Goal: Information Seeking & Learning: Find specific fact

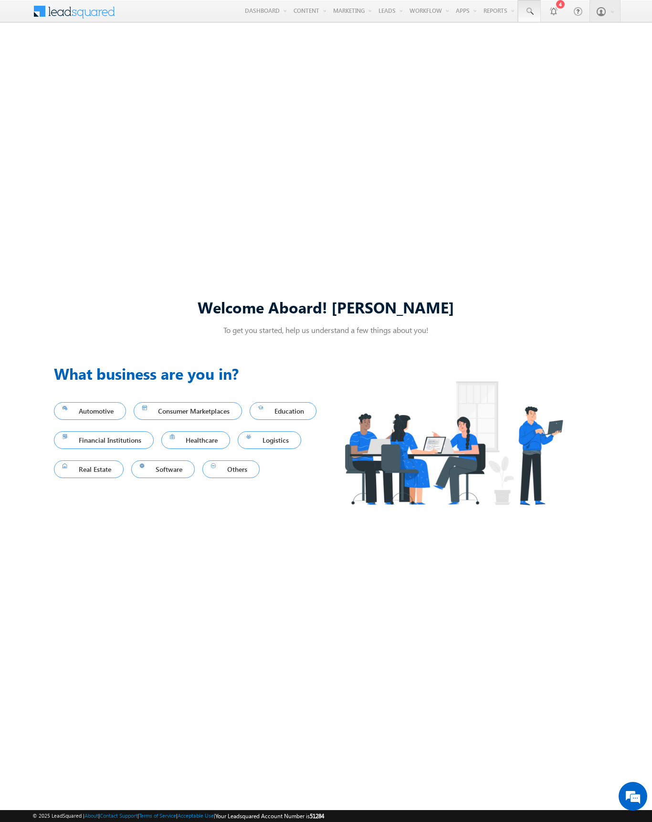
click at [529, 11] on span at bounding box center [529, 12] width 10 height 10
type input "8935530615"
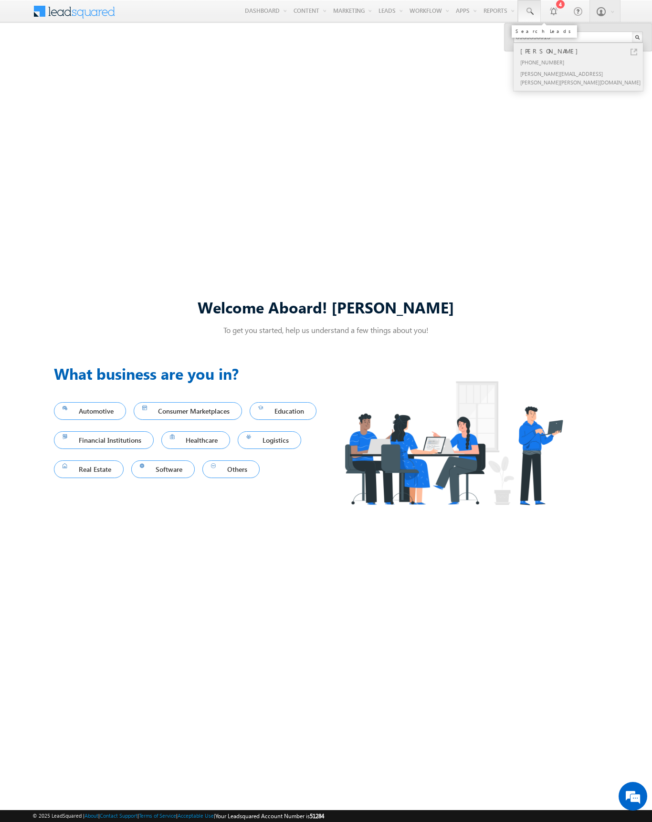
click at [582, 51] on div "[PERSON_NAME]" at bounding box center [582, 51] width 128 height 10
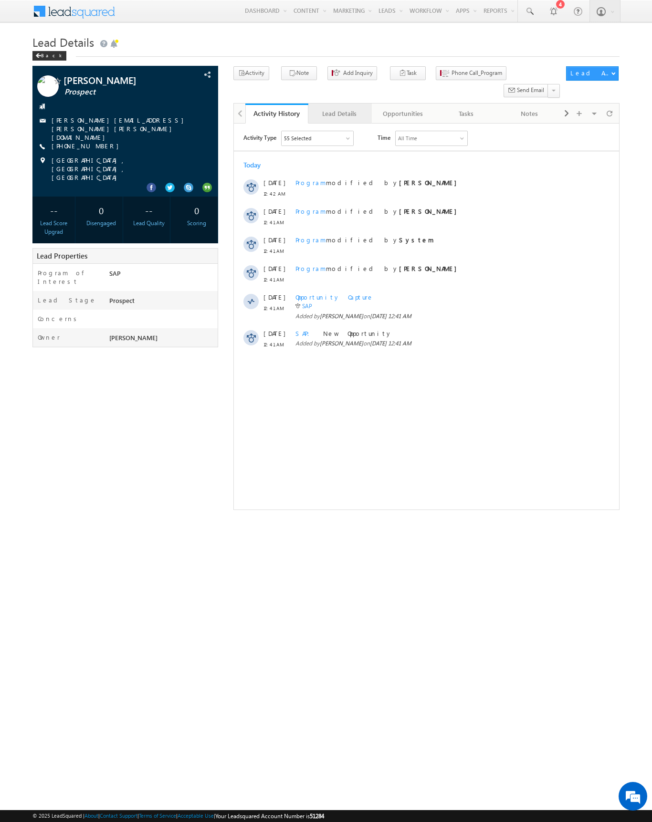
click at [339, 108] on div "Lead Details" at bounding box center [339, 113] width 47 height 11
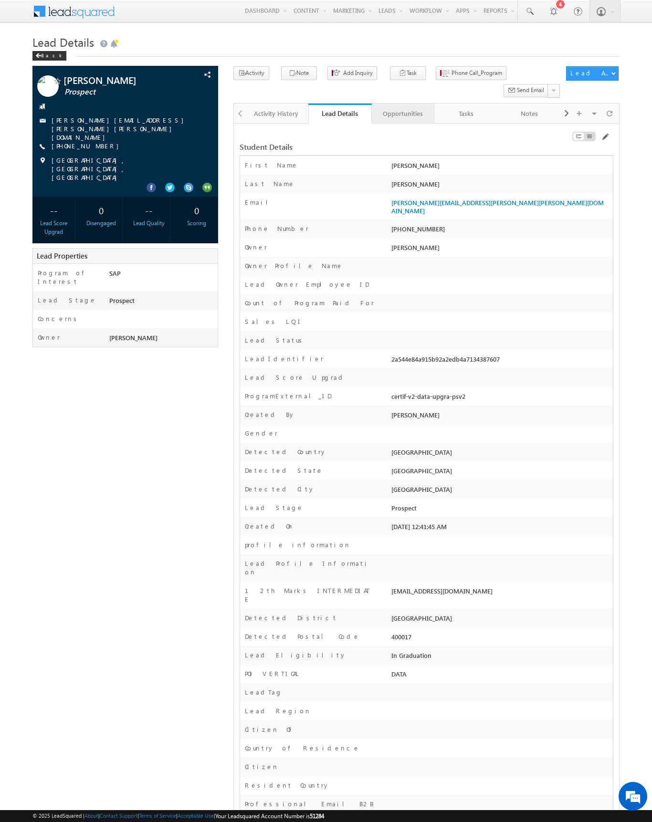
click at [402, 108] on div "Opportunities" at bounding box center [402, 113] width 47 height 11
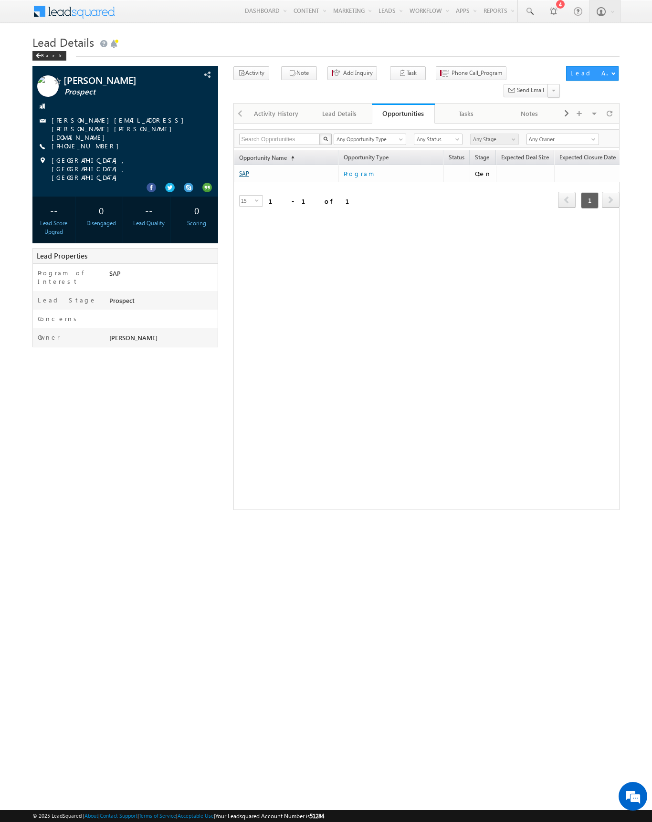
click at [244, 170] on link "SAP" at bounding box center [244, 173] width 10 height 7
